Goal: Transaction & Acquisition: Purchase product/service

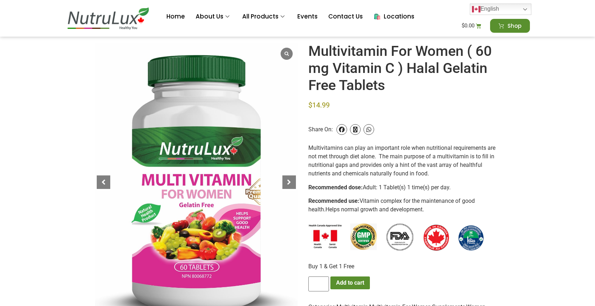
scroll to position [78, 0]
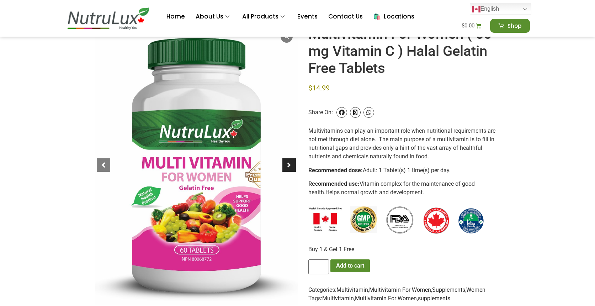
click at [284, 166] on div at bounding box center [289, 165] width 14 height 14
click at [286, 166] on div at bounding box center [289, 165] width 14 height 14
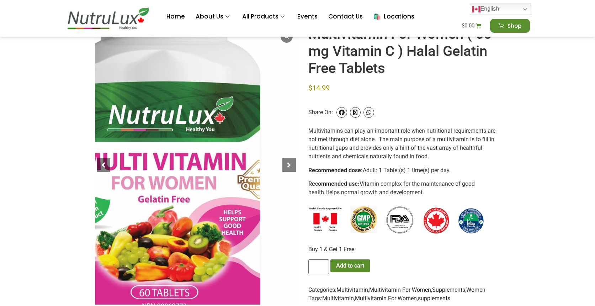
click at [261, 165] on div at bounding box center [163, 165] width 304 height 418
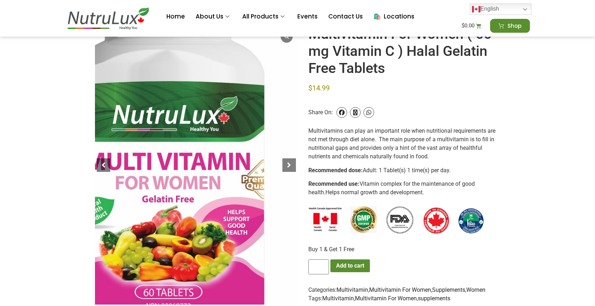
click at [140, 169] on div at bounding box center [168, 165] width 304 height 418
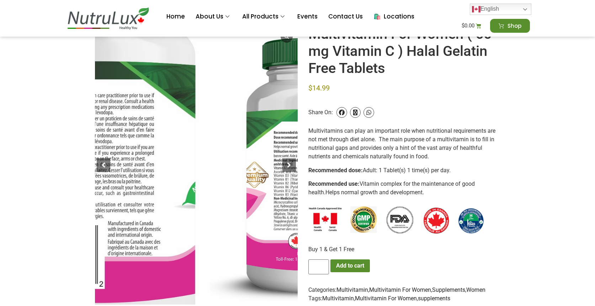
click at [95, 216] on div at bounding box center [99, 145] width 304 height 418
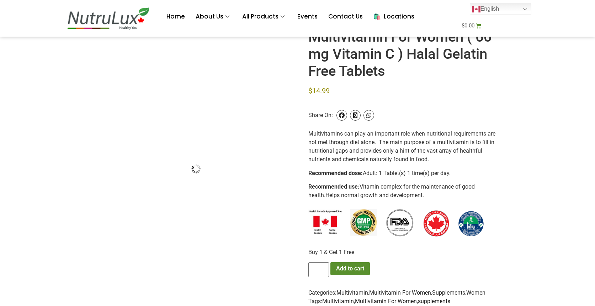
scroll to position [78, 0]
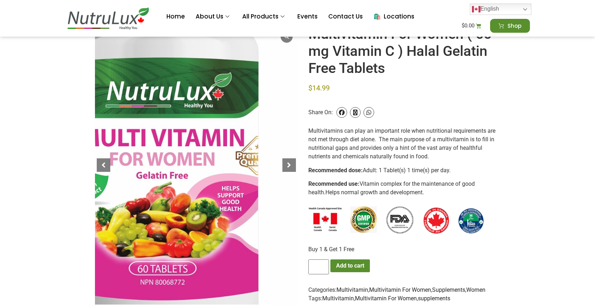
click at [265, 213] on div at bounding box center [162, 141] width 304 height 418
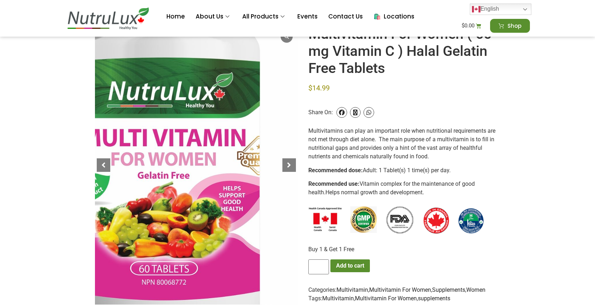
click at [159, 213] on div at bounding box center [163, 141] width 304 height 418
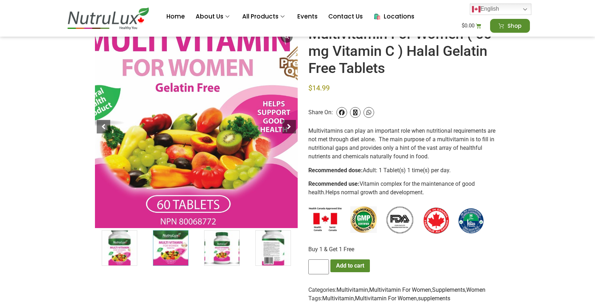
click at [113, 204] on div at bounding box center [188, 87] width 304 height 303
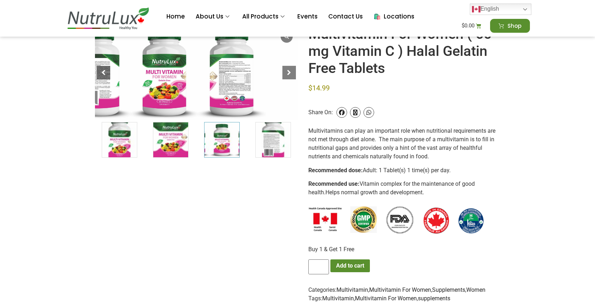
click at [98, 119] on div at bounding box center [169, 50] width 304 height 142
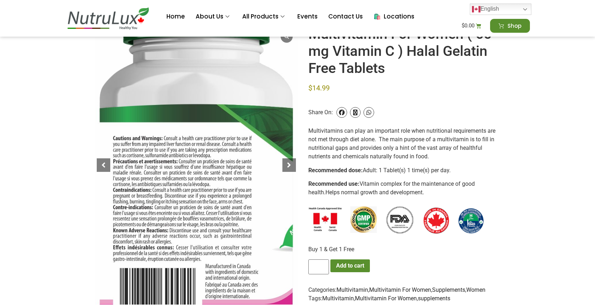
click at [105, 120] on div at bounding box center [196, 187] width 304 height 418
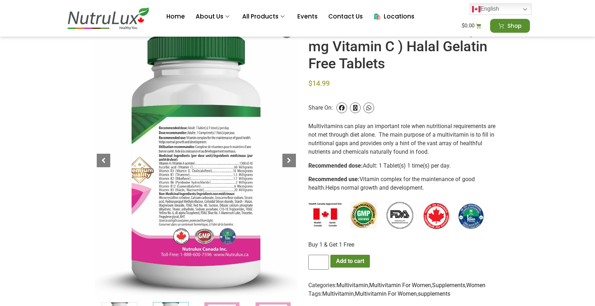
scroll to position [83, 0]
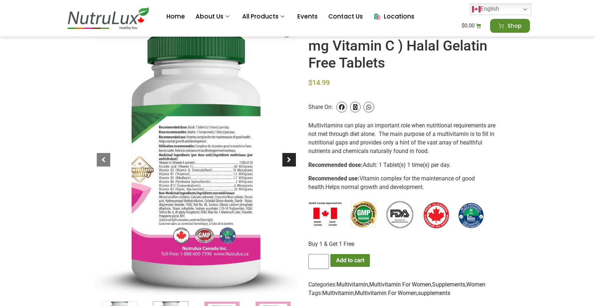
click at [285, 160] on div at bounding box center [289, 160] width 14 height 14
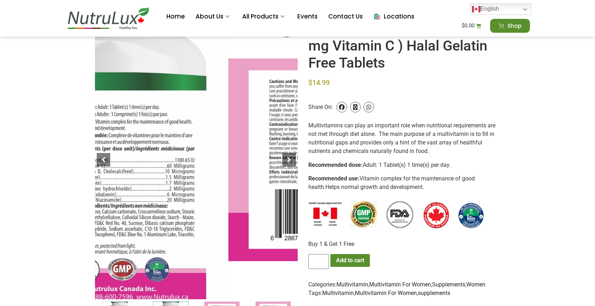
click at [136, 167] on div at bounding box center [110, 156] width 304 height 418
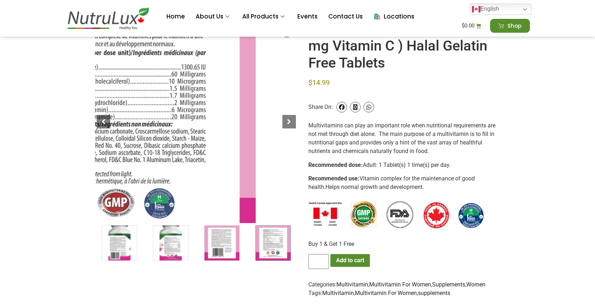
click at [104, 137] on div at bounding box center [118, 118] width 304 height 304
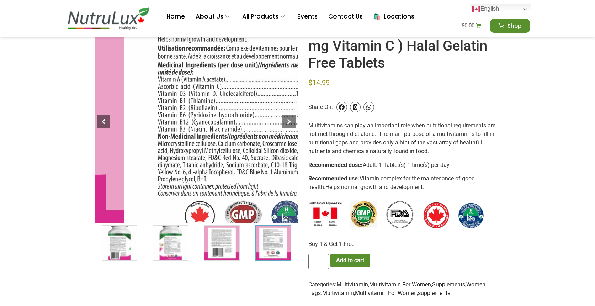
click at [227, 104] on div at bounding box center [245, 130] width 304 height 304
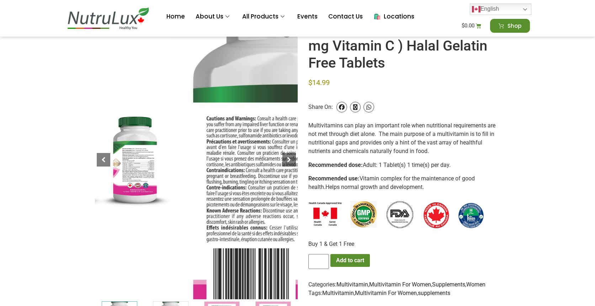
click at [270, 145] on div at bounding box center [290, 168] width 304 height 418
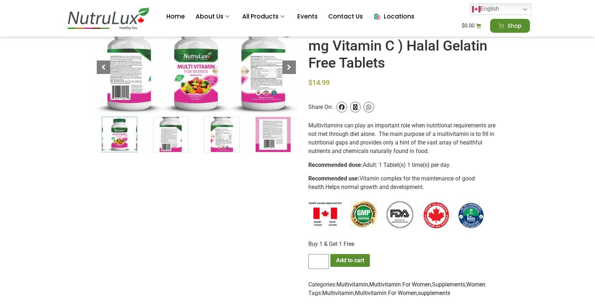
scroll to position [76, 0]
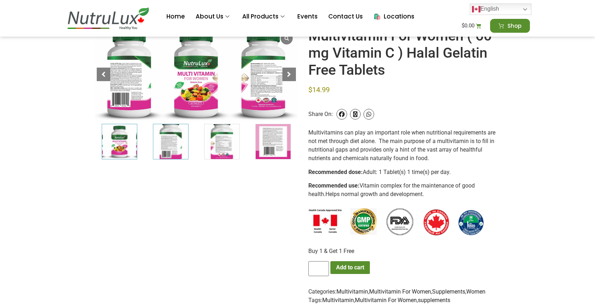
click at [177, 145] on img "4 / 7" at bounding box center [171, 142] width 36 height 36
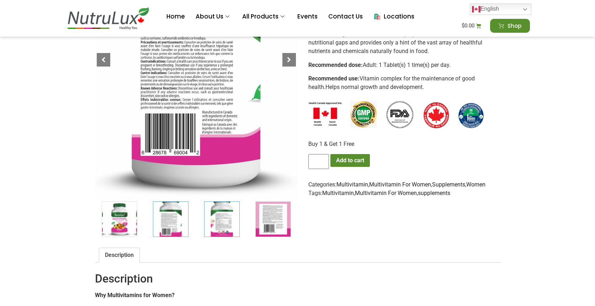
scroll to position [187, 0]
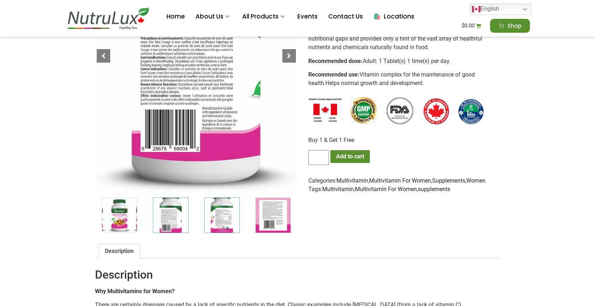
click at [223, 219] on img "5 / 7" at bounding box center [222, 215] width 36 height 36
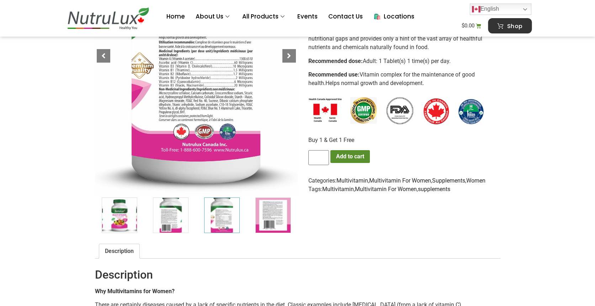
click at [501, 26] on icon at bounding box center [500, 26] width 6 height 6
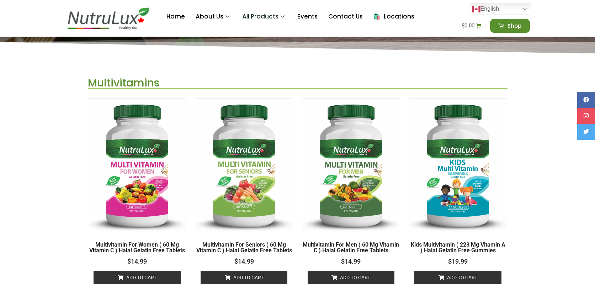
scroll to position [150, 0]
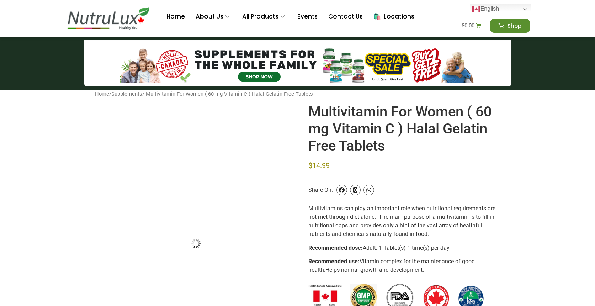
scroll to position [187, 0]
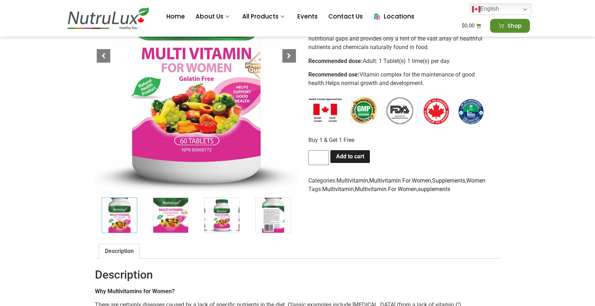
click at [363, 157] on button "Add to cart" at bounding box center [349, 156] width 39 height 13
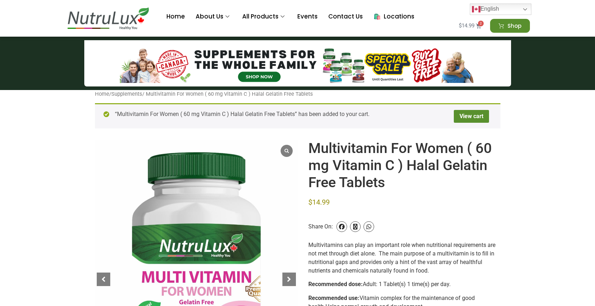
click at [480, 25] on span "2" at bounding box center [481, 24] width 6 height 6
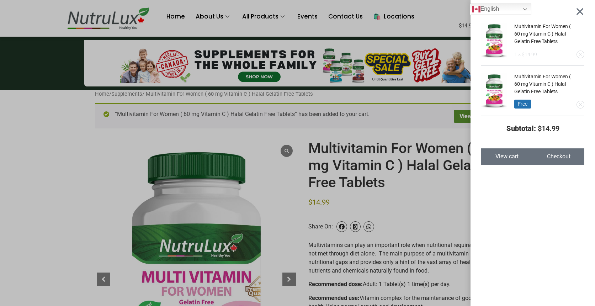
click at [538, 190] on div "Multivitamin For Women ( 60 mg Vitamin C ) Halal Gelatin Free Tablets 1 × $ 14.…" at bounding box center [532, 161] width 103 height 276
click at [511, 154] on span "View cart" at bounding box center [506, 157] width 23 height 6
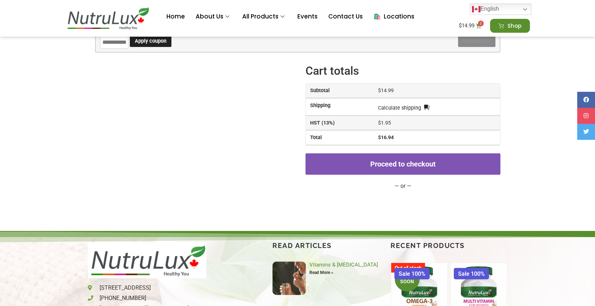
scroll to position [150, 0]
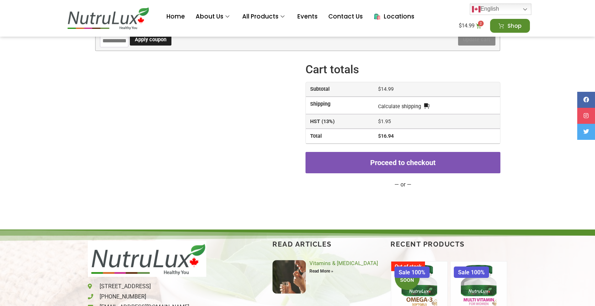
click at [458, 150] on div "Proceed to checkout — or —" at bounding box center [402, 187] width 194 height 83
